Goal: Information Seeking & Learning: Learn about a topic

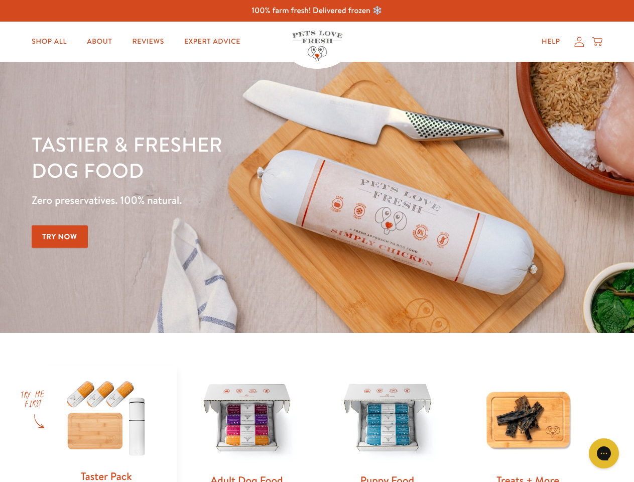
click at [317, 241] on div "Tastier & fresher dog food Zero preservatives. 100% natural. Try Now" at bounding box center [222, 197] width 381 height 133
click at [604, 454] on icon "Gorgias live chat" at bounding box center [604, 454] width 10 height 10
